Goal: Complete application form

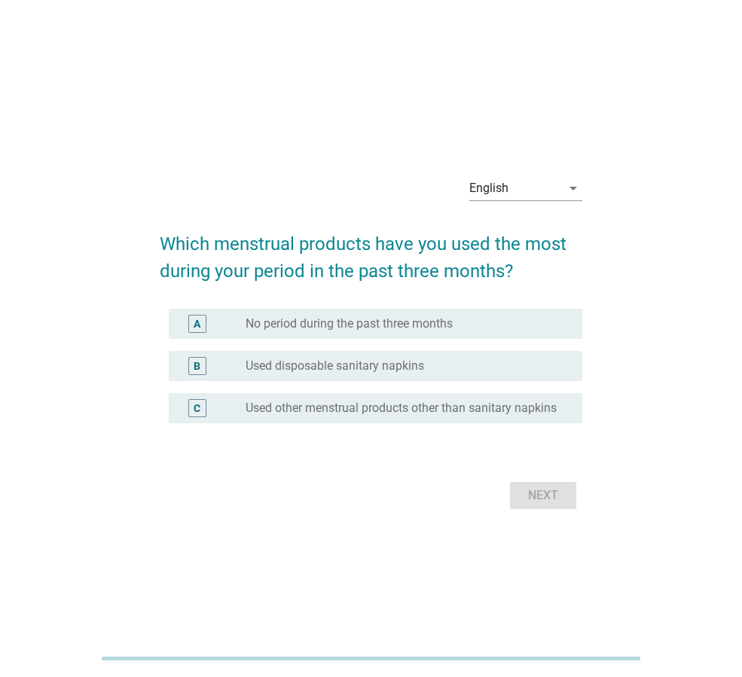
click at [390, 316] on label "No period during the past three months" at bounding box center [349, 323] width 207 height 15
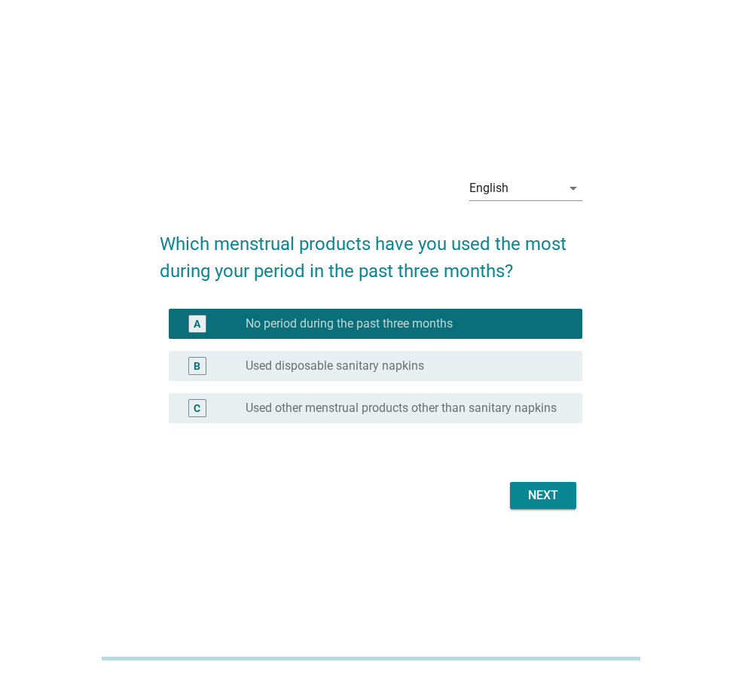
click at [360, 362] on label "Used disposable sanitary napkins" at bounding box center [335, 366] width 179 height 15
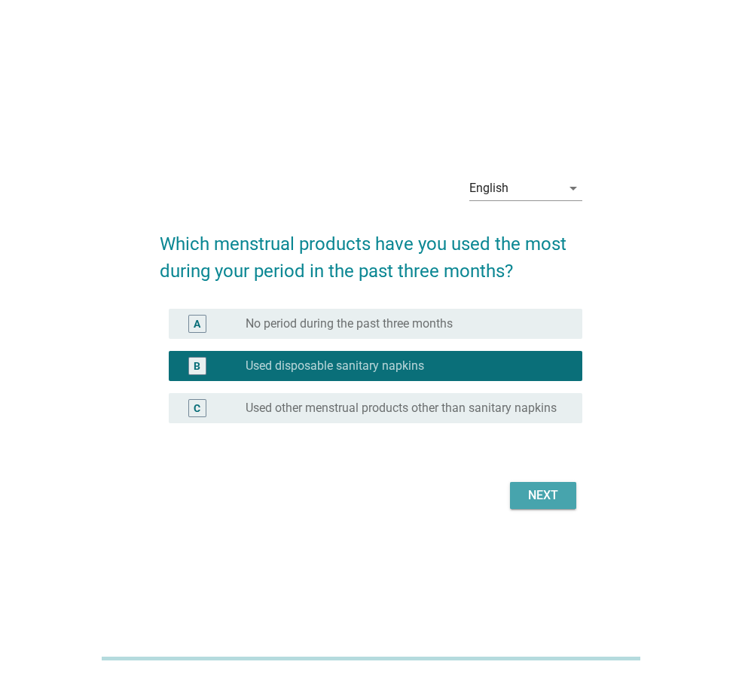
click at [541, 504] on div "Next" at bounding box center [543, 496] width 42 height 18
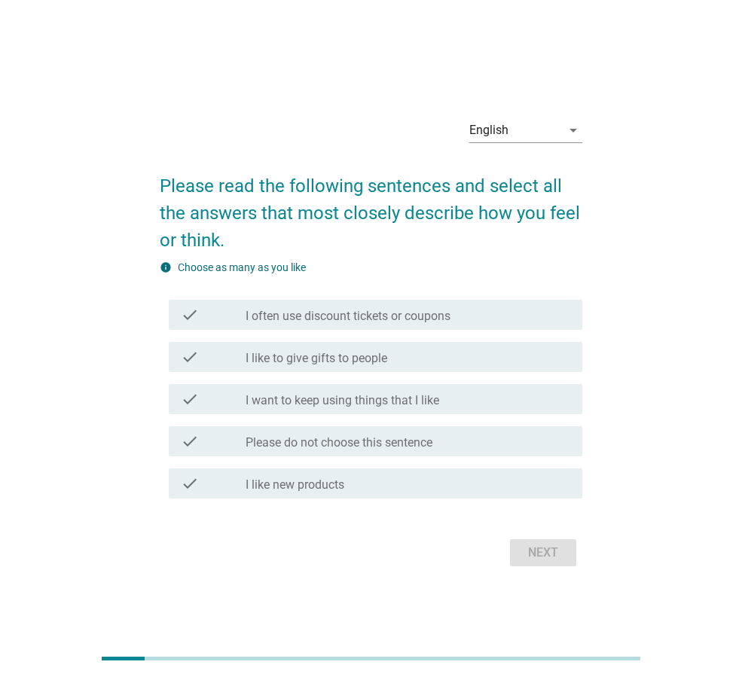
click at [291, 321] on label "I often use discount tickets or coupons" at bounding box center [348, 316] width 205 height 15
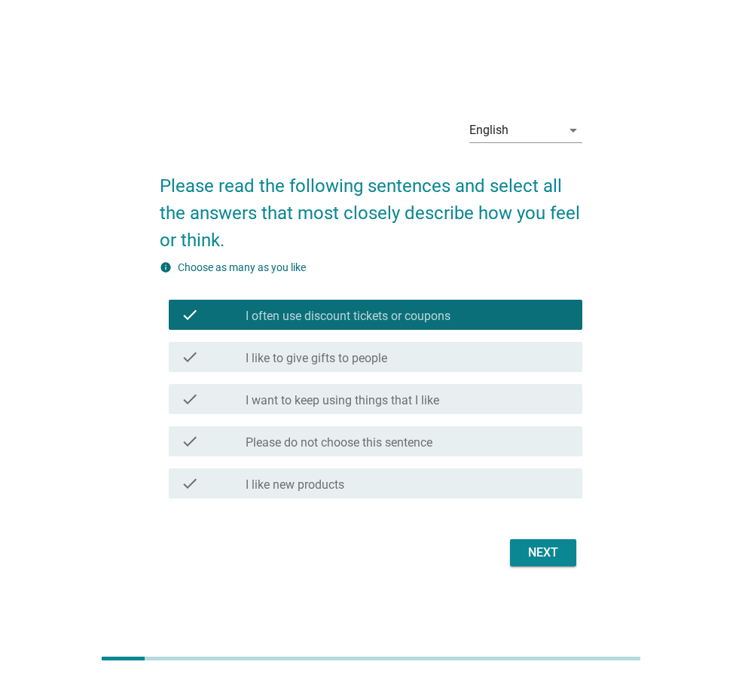
click at [548, 556] on div "Next" at bounding box center [543, 553] width 42 height 18
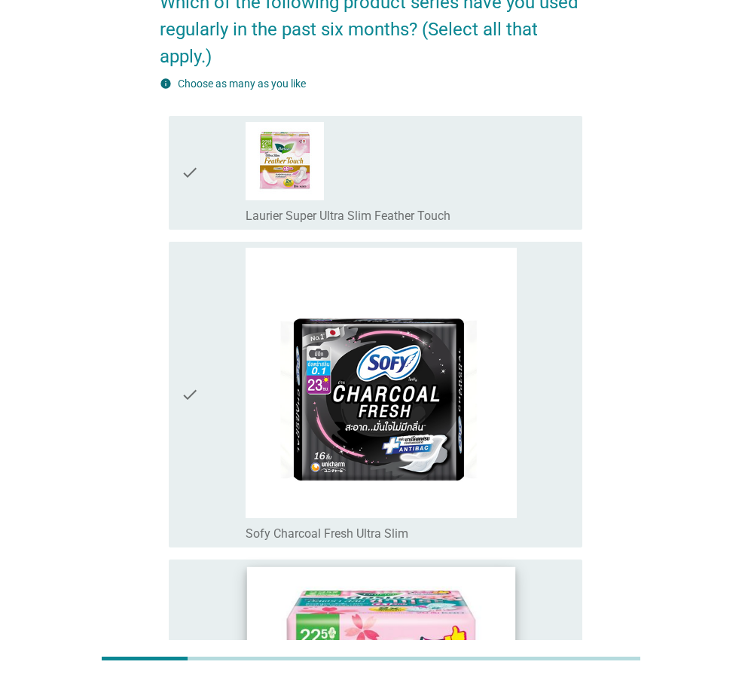
scroll to position [452, 0]
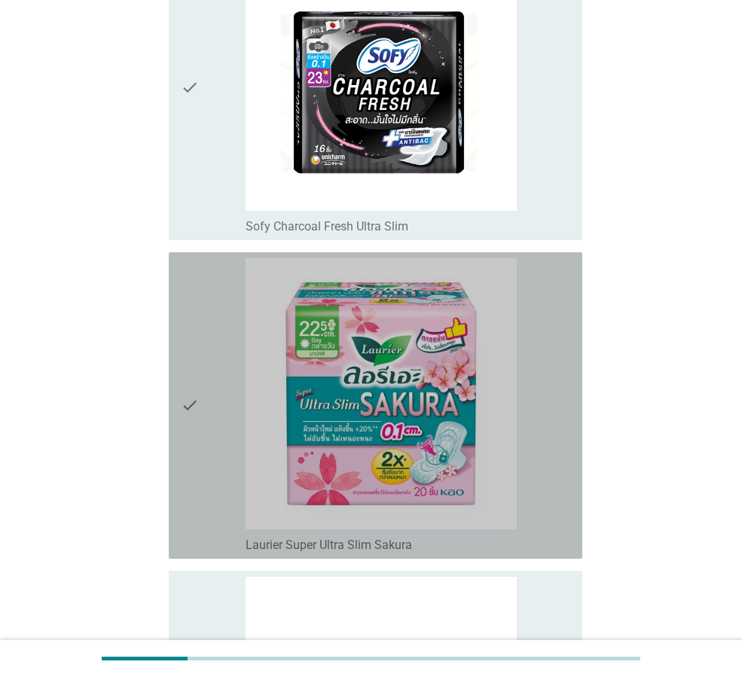
click at [190, 404] on icon "check" at bounding box center [190, 405] width 18 height 295
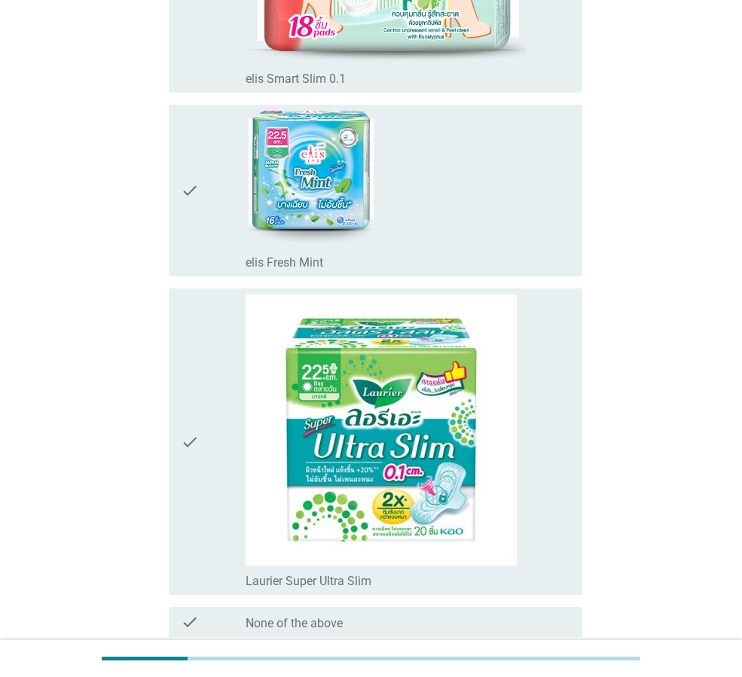
scroll to position [2411, 0]
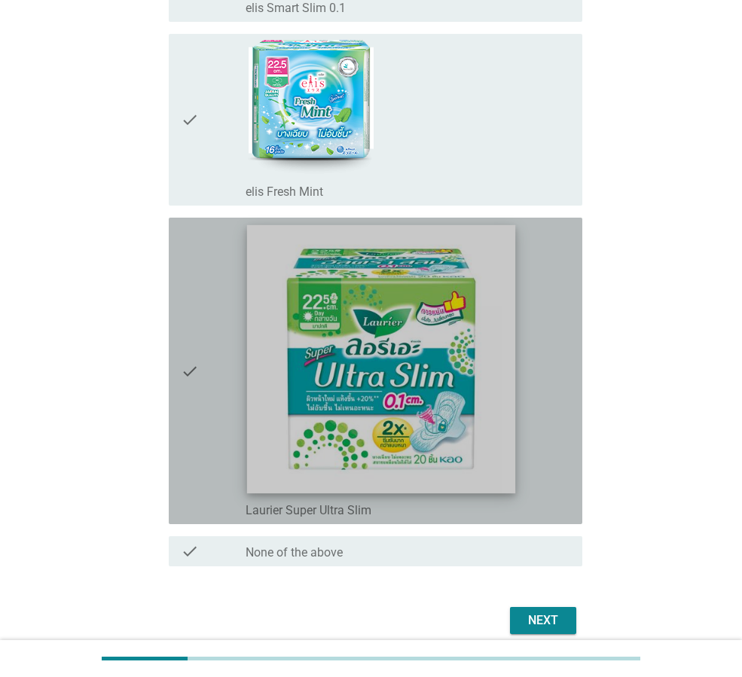
click at [378, 427] on img at bounding box center [381, 359] width 268 height 268
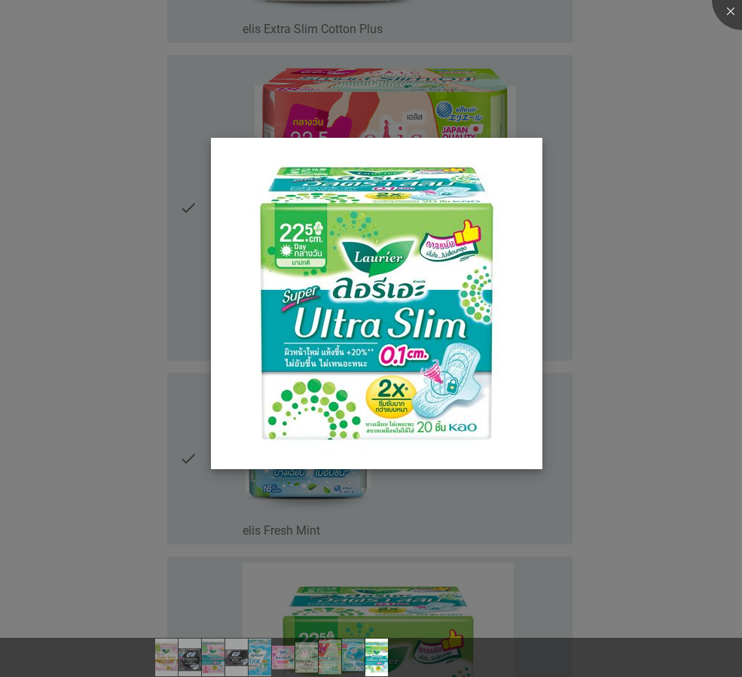
scroll to position [1959, 0]
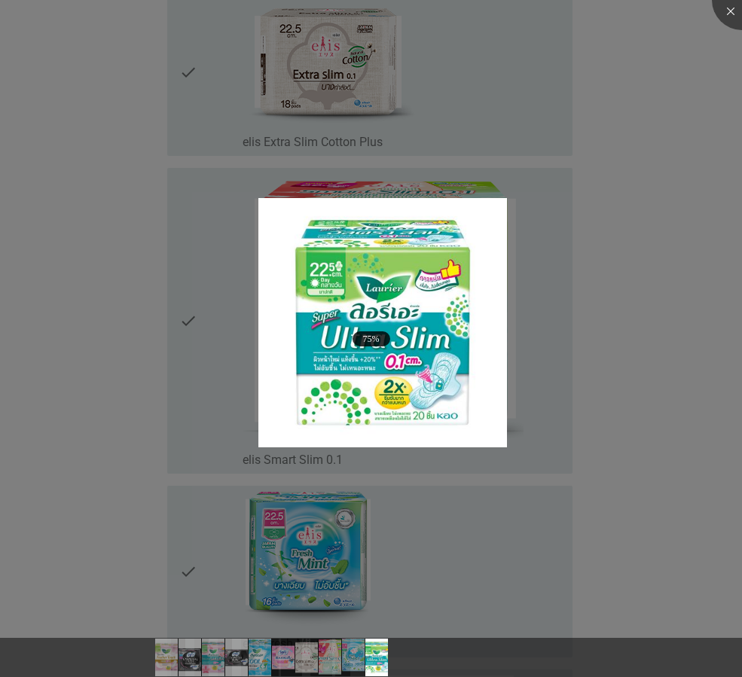
click at [642, 448] on div at bounding box center [371, 338] width 742 height 677
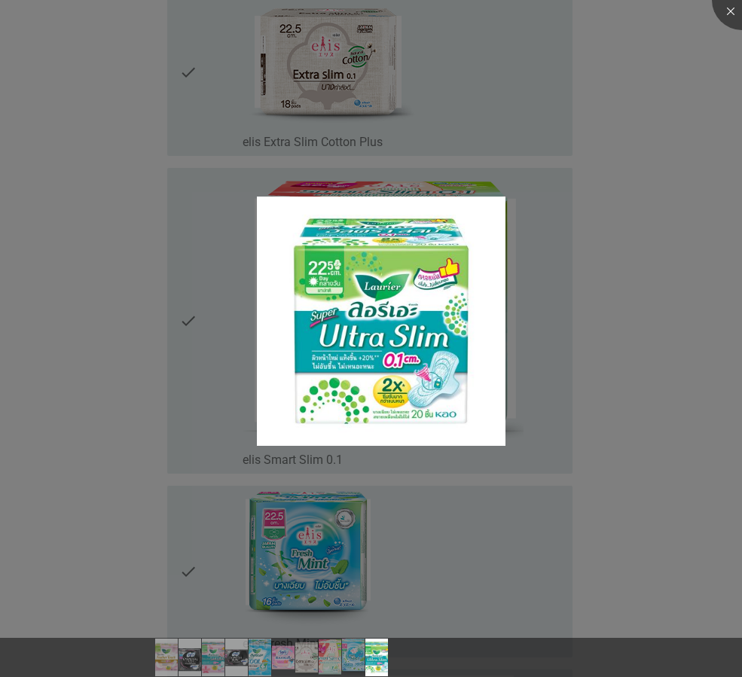
click at [622, 464] on div at bounding box center [371, 338] width 742 height 677
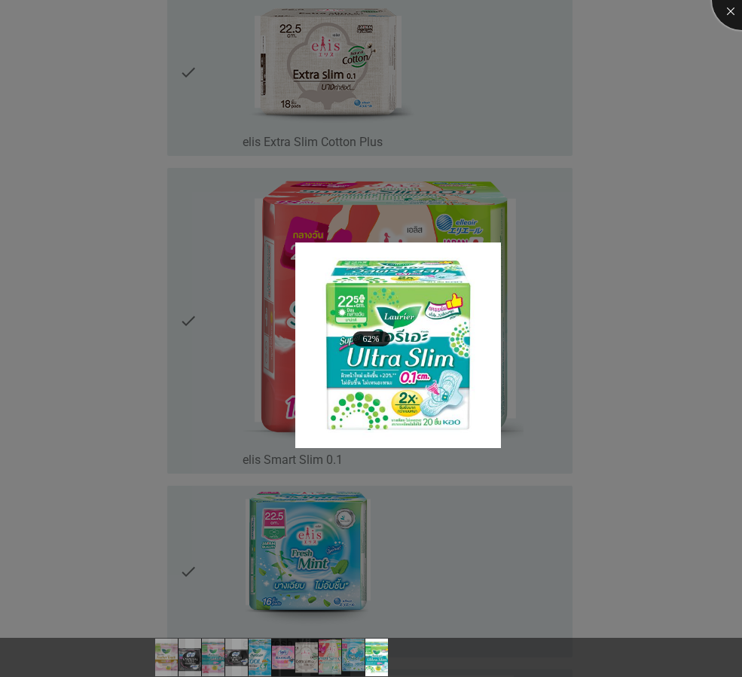
click at [729, 10] on div at bounding box center [742, 0] width 60 height 60
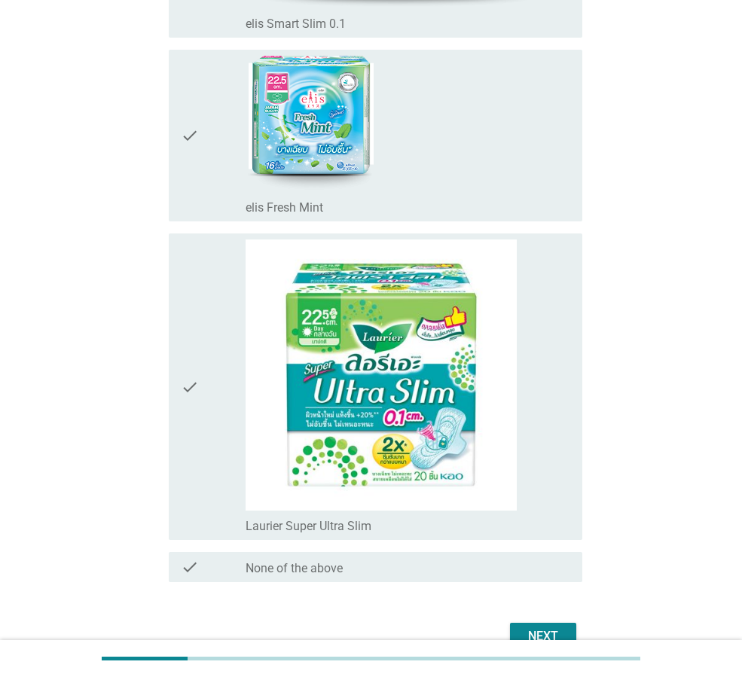
scroll to position [2477, 0]
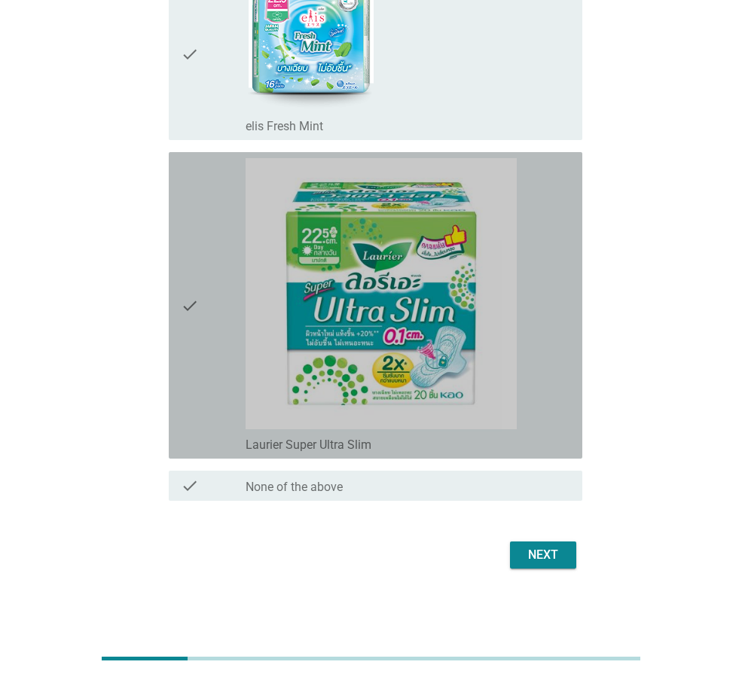
click at [188, 306] on icon "check" at bounding box center [190, 305] width 18 height 295
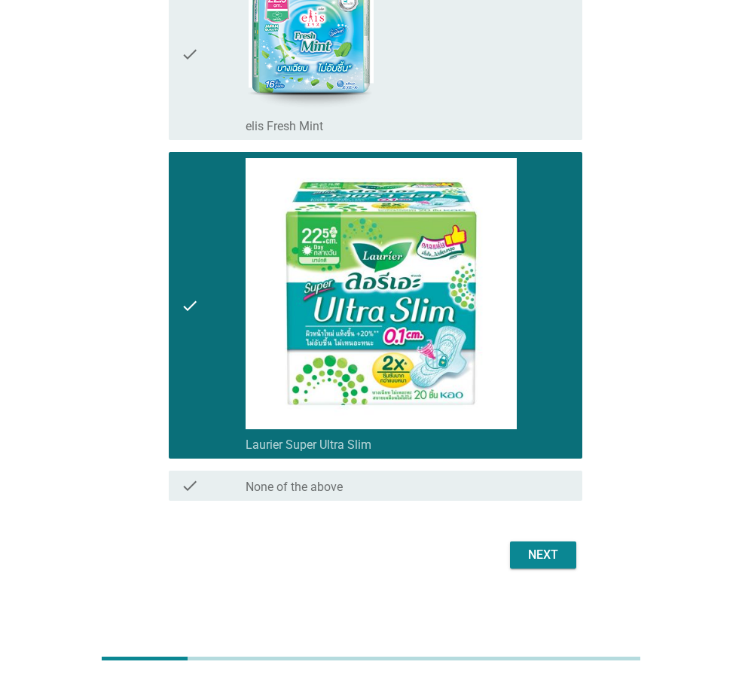
click at [548, 555] on div "Next" at bounding box center [543, 555] width 42 height 18
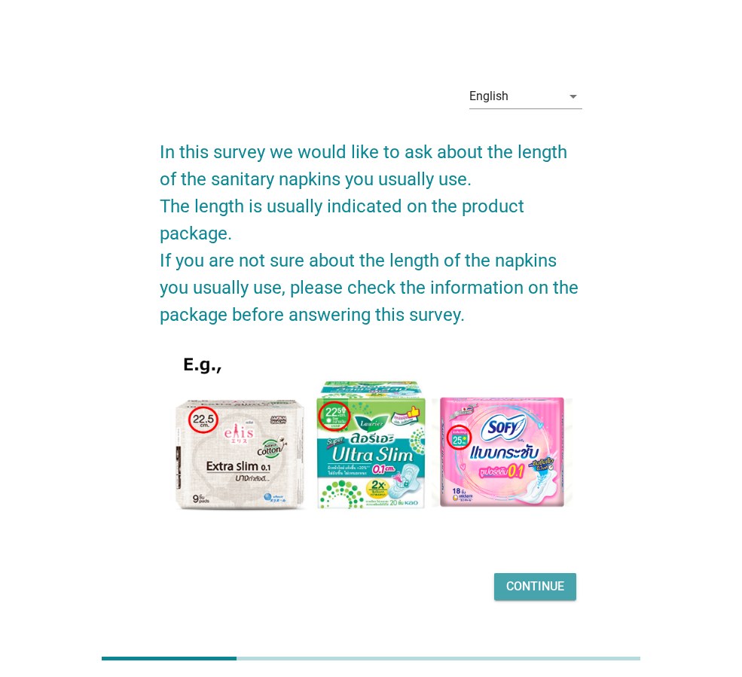
click at [537, 591] on div "Continue" at bounding box center [535, 587] width 58 height 18
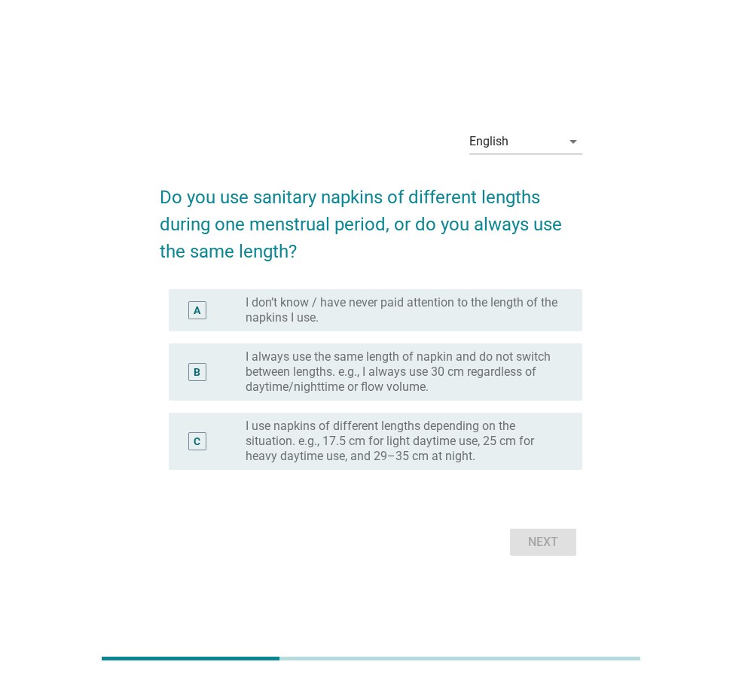
click at [421, 439] on label "I use napkins of different lengths depending on the situation. e.g., 17.5 cm fo…" at bounding box center [402, 441] width 313 height 45
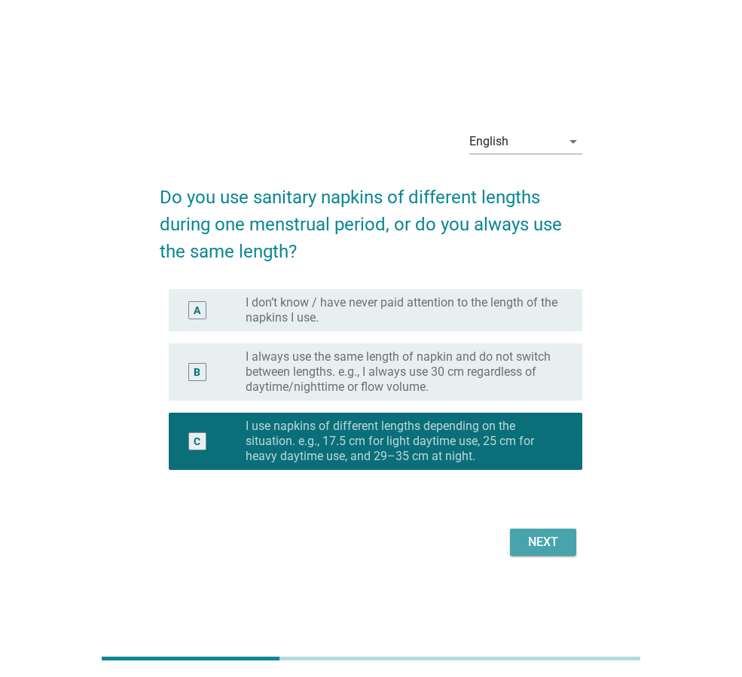
click at [548, 539] on div "Next" at bounding box center [543, 543] width 42 height 18
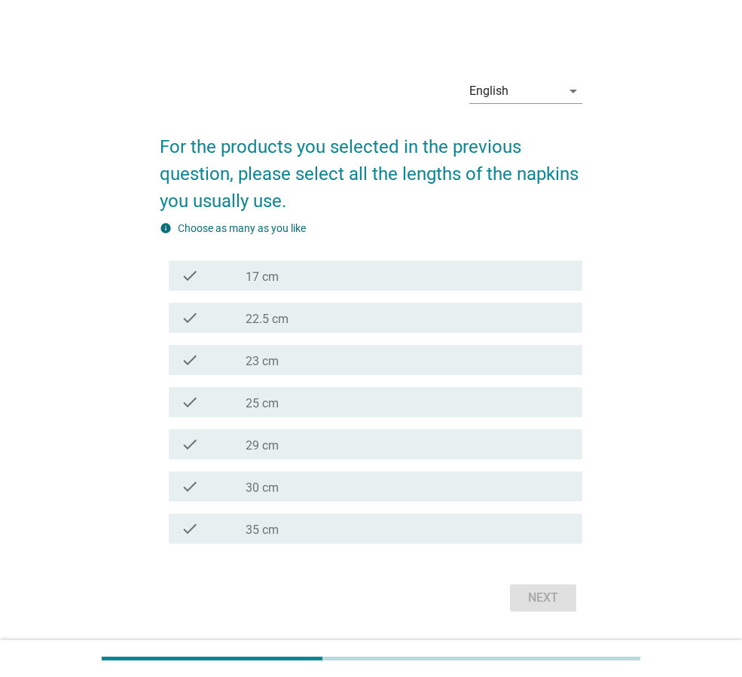
click at [299, 362] on div "check_box_outline_blank 23 cm" at bounding box center [408, 360] width 325 height 18
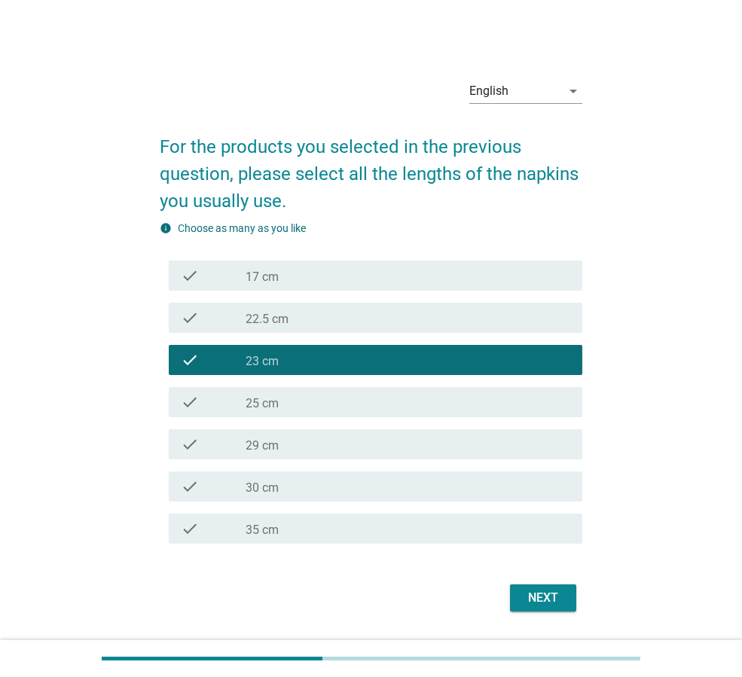
click at [358, 345] on div "check check_box_outline_blank 23 cm" at bounding box center [376, 360] width 414 height 30
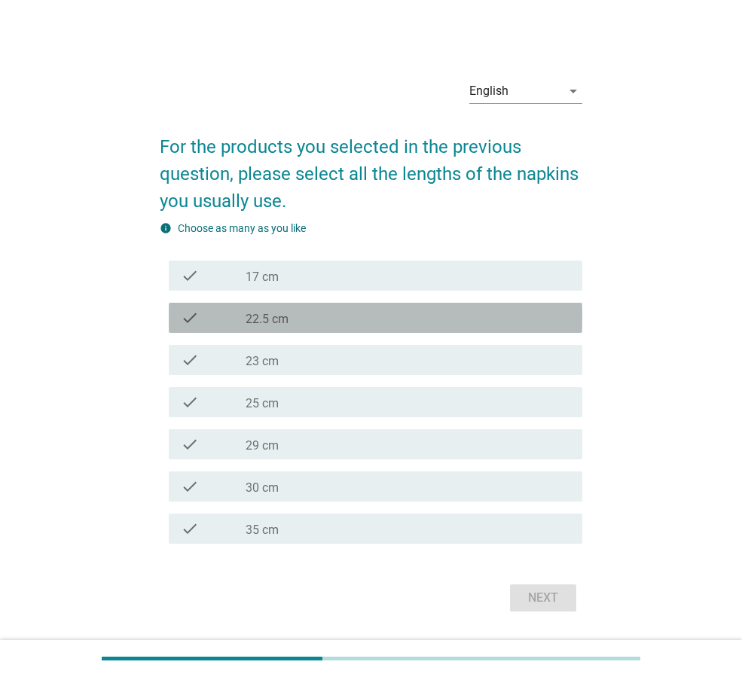
click at [372, 323] on div "check_box_outline_blank 22.5 cm" at bounding box center [408, 318] width 325 height 18
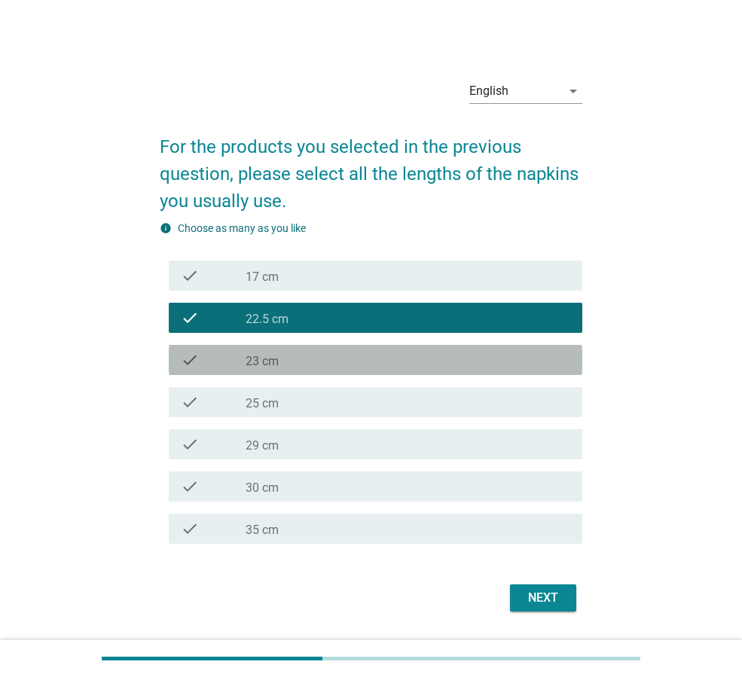
click at [346, 348] on div "check check_box_outline_blank 23 cm" at bounding box center [376, 360] width 414 height 30
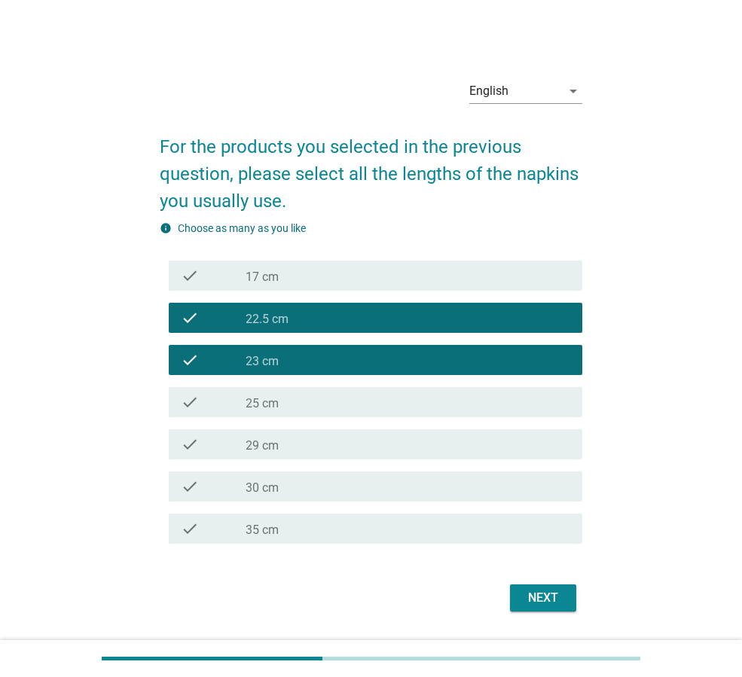
click at [326, 404] on div "check_box_outline_blank 25 cm" at bounding box center [408, 402] width 325 height 18
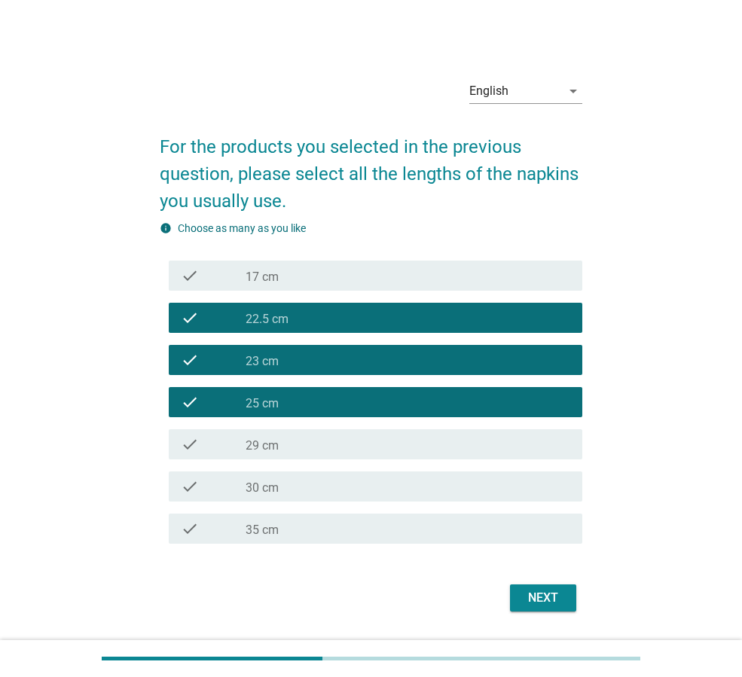
click at [338, 316] on div "check_box_outline_blank 22.5 cm" at bounding box center [408, 318] width 325 height 18
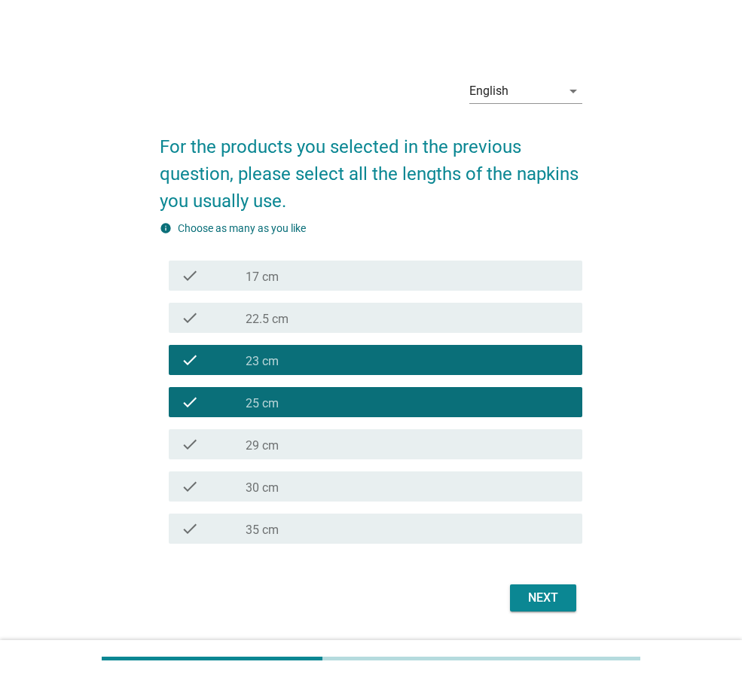
click at [546, 597] on div "Next" at bounding box center [543, 598] width 42 height 18
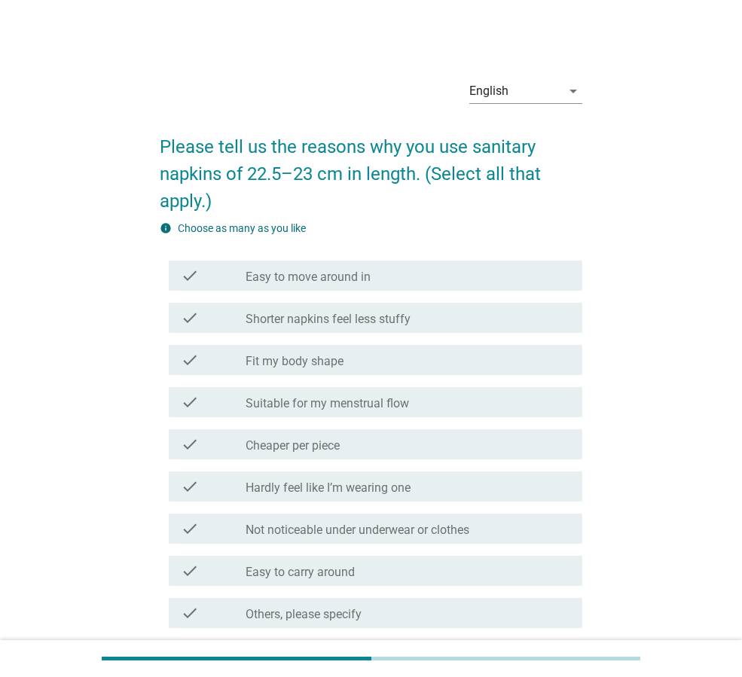
click at [376, 277] on div "check_box_outline_blank Easy to move around in" at bounding box center [408, 276] width 325 height 18
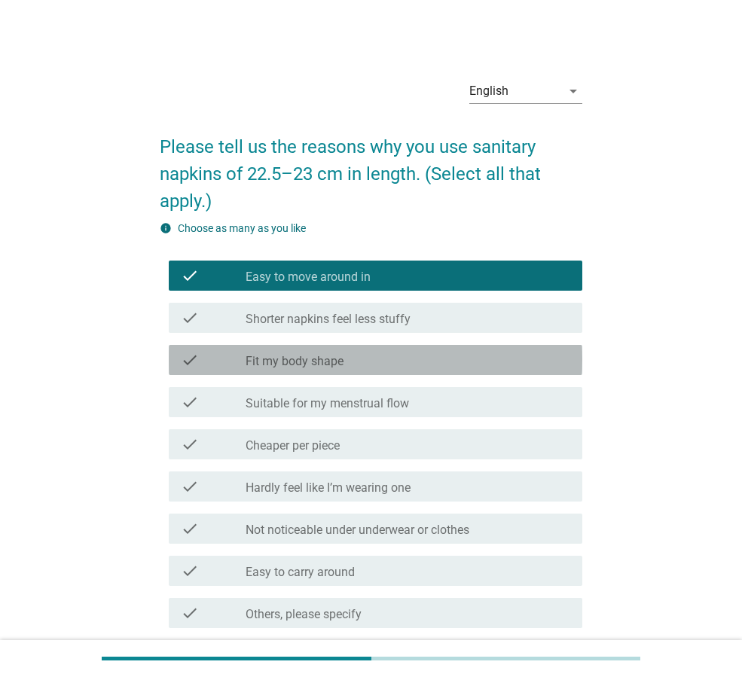
click at [376, 359] on div "check_box_outline_blank Fit my body shape" at bounding box center [408, 360] width 325 height 18
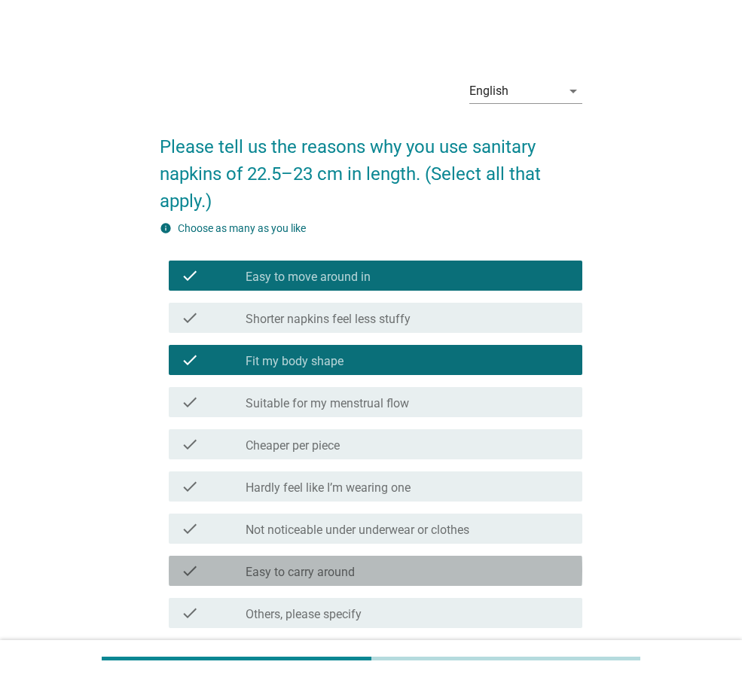
click at [375, 576] on div "check_box_outline_blank Easy to carry around" at bounding box center [408, 571] width 325 height 18
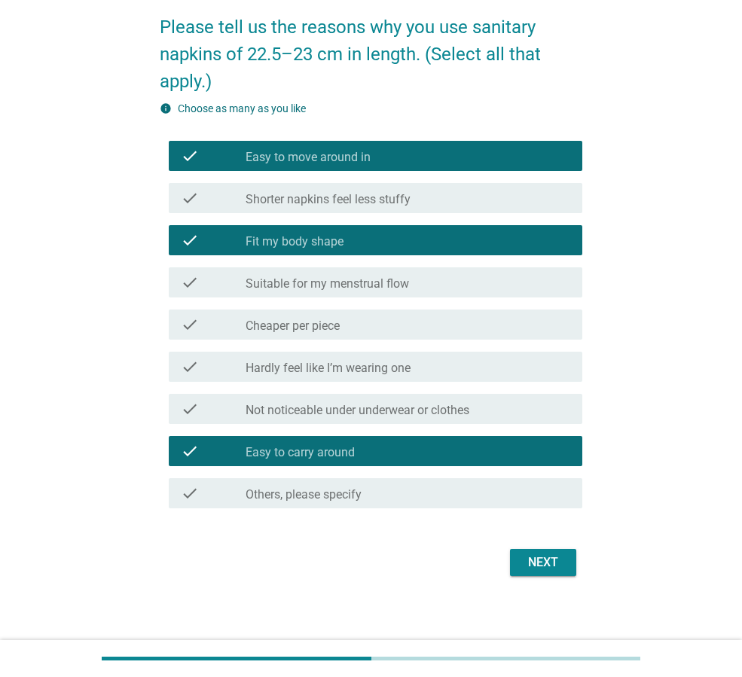
scroll to position [127, 0]
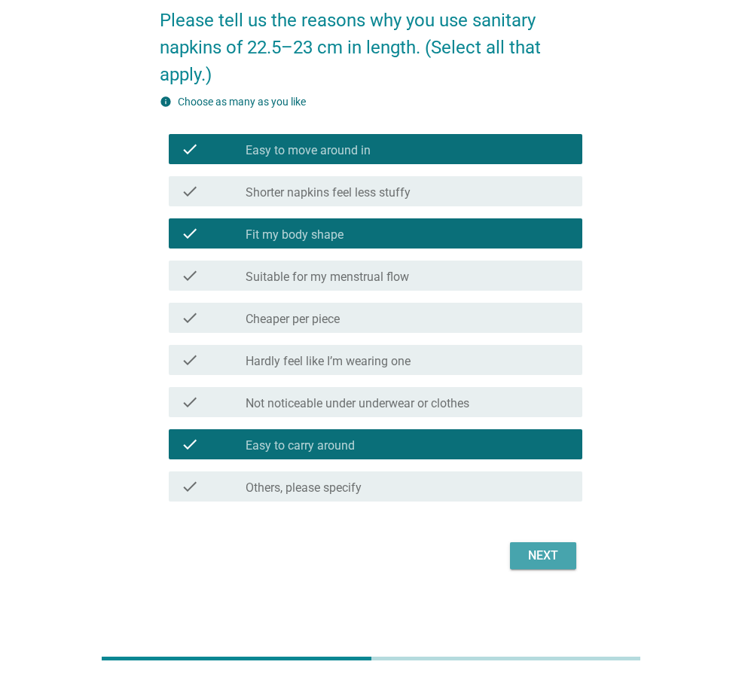
click at [525, 555] on div "Next" at bounding box center [543, 556] width 42 height 18
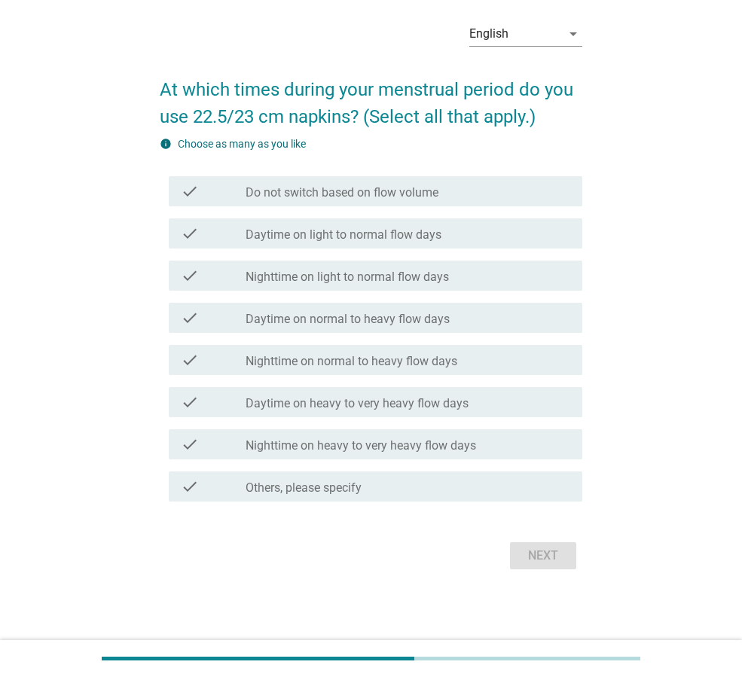
scroll to position [0, 0]
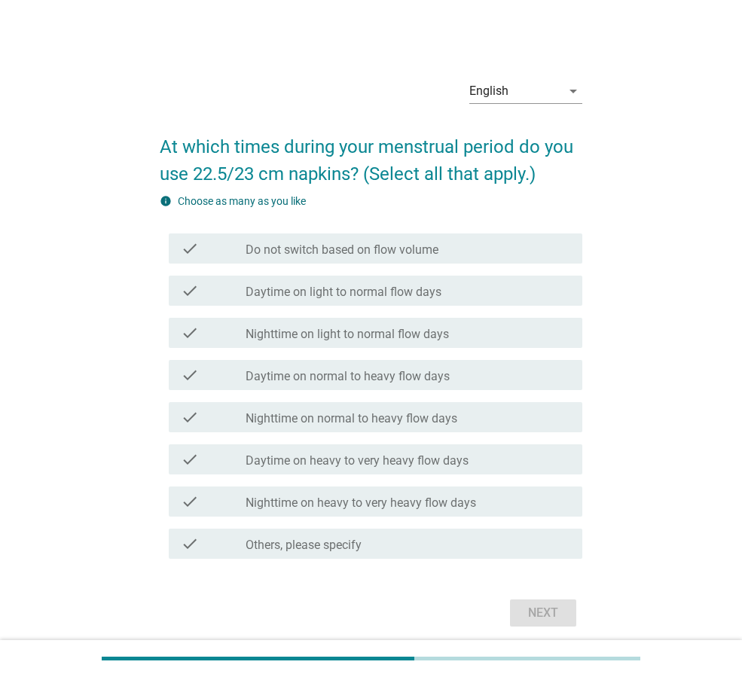
click at [421, 378] on label "Daytime on normal to heavy flow days" at bounding box center [348, 376] width 204 height 15
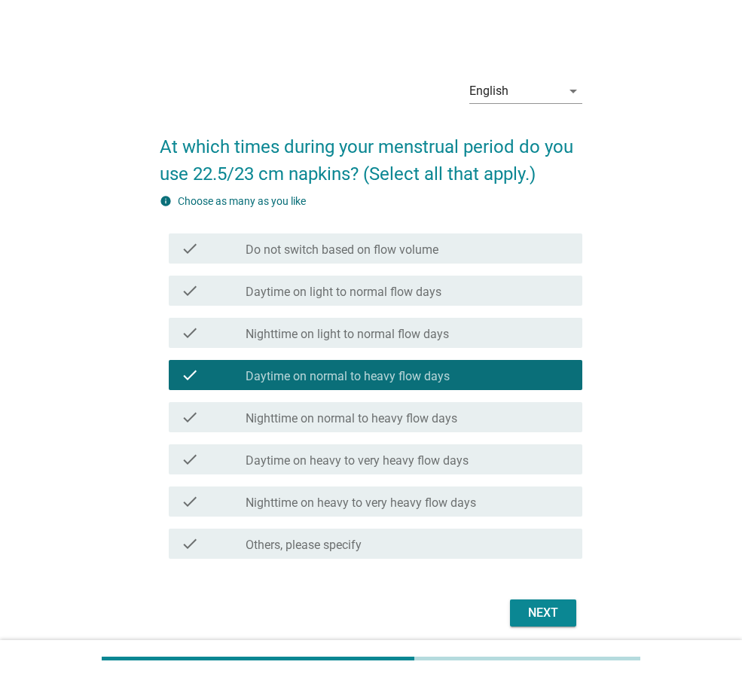
click at [418, 291] on label "Daytime on light to normal flow days" at bounding box center [344, 292] width 196 height 15
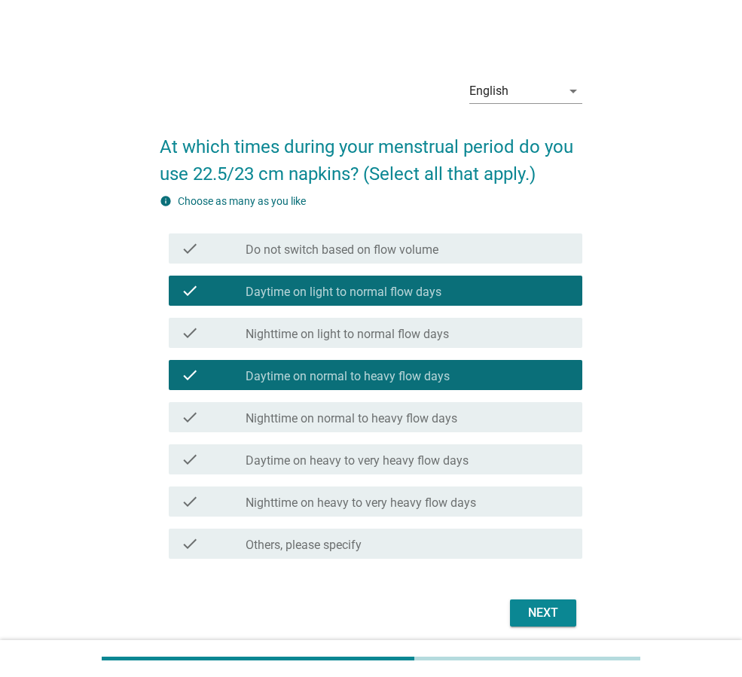
click at [547, 610] on div "Next" at bounding box center [543, 613] width 42 height 18
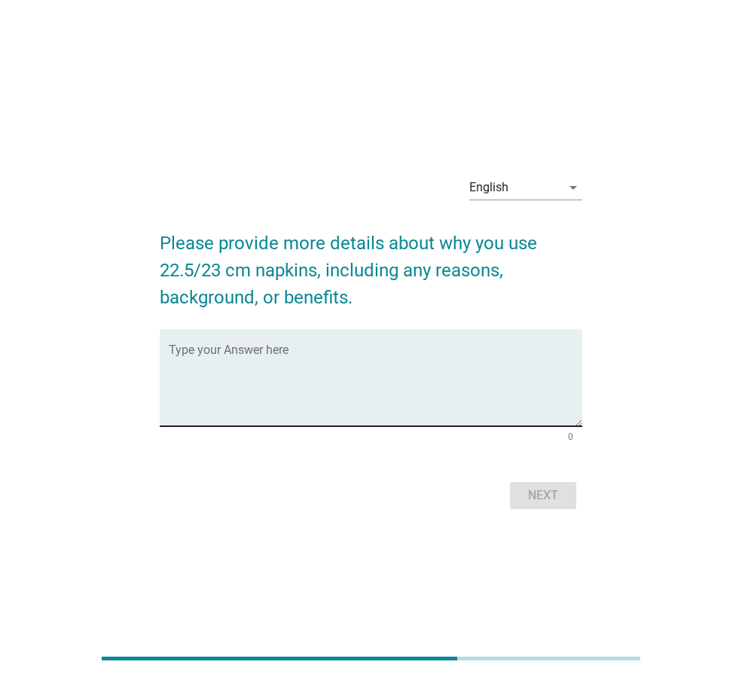
click at [395, 383] on textarea "Type your Answer here" at bounding box center [376, 386] width 414 height 79
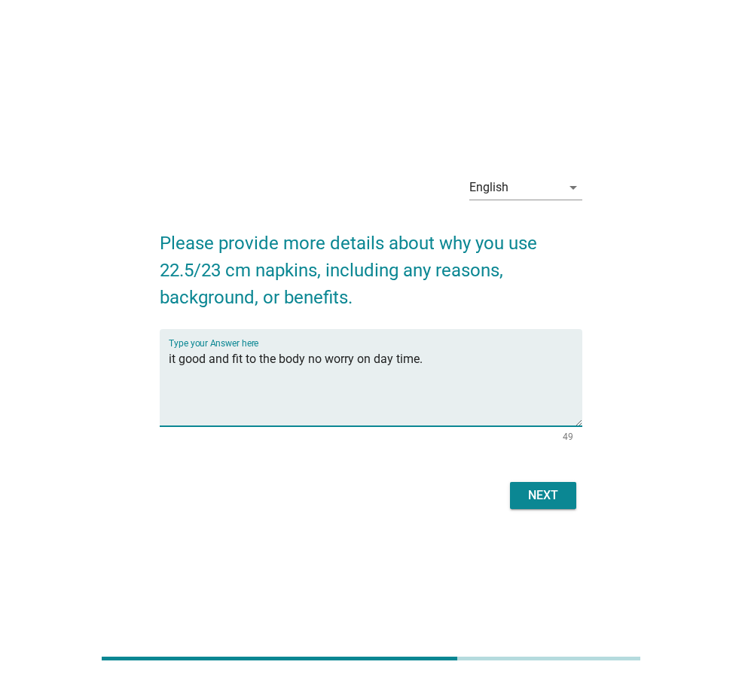
click at [311, 360] on textarea "it good and fit to the body no worry on day time." at bounding box center [376, 386] width 414 height 79
type textarea "it good and fit to the body and no worry on day time."
click at [543, 488] on div "Next" at bounding box center [543, 496] width 42 height 18
